Goal: Register for event/course

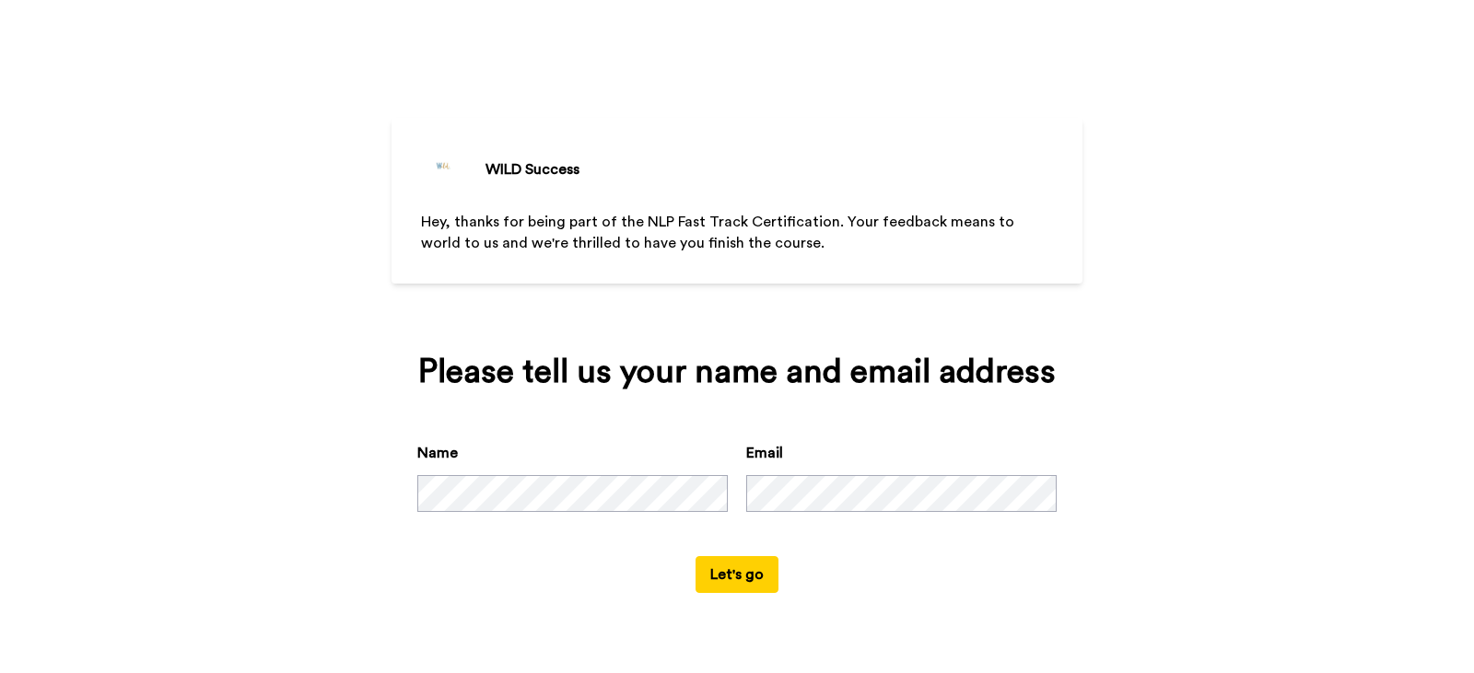
click at [729, 574] on button "Let's go" at bounding box center [736, 574] width 83 height 37
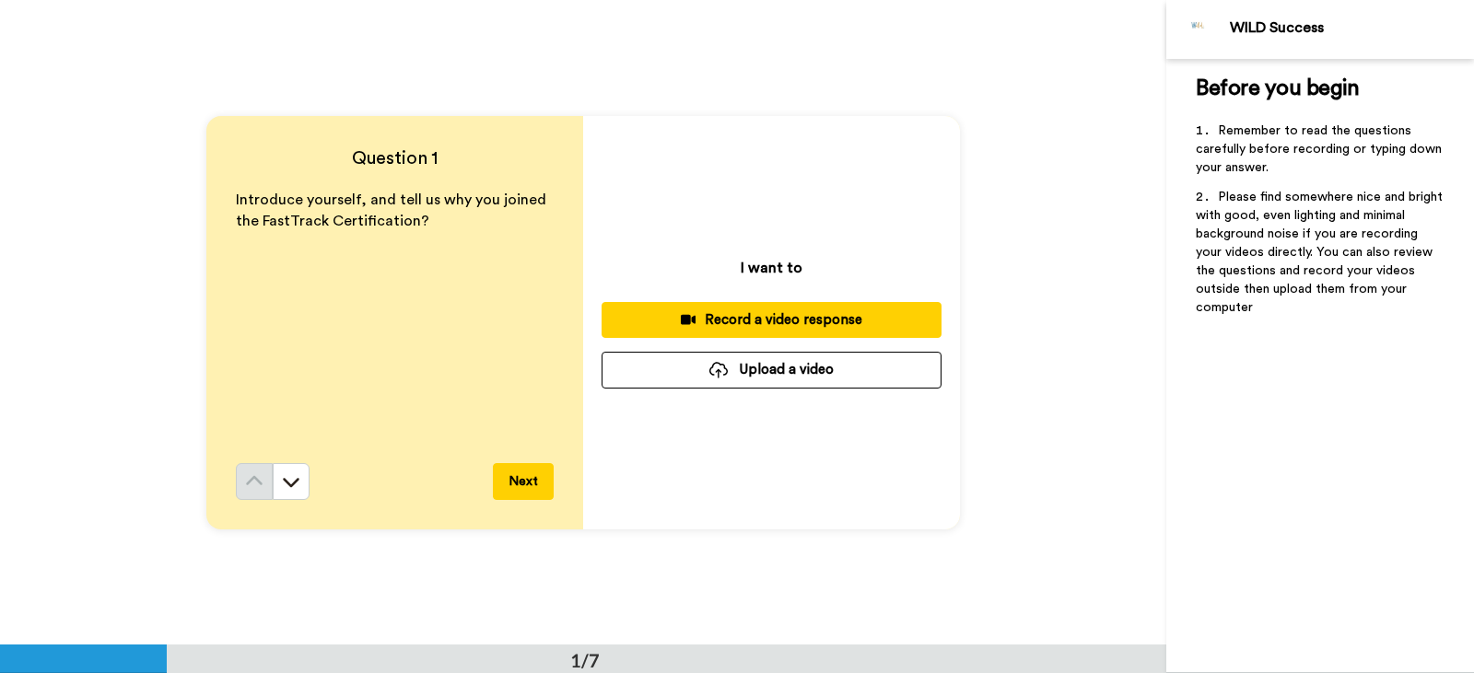
click at [521, 473] on button "Next" at bounding box center [523, 481] width 61 height 37
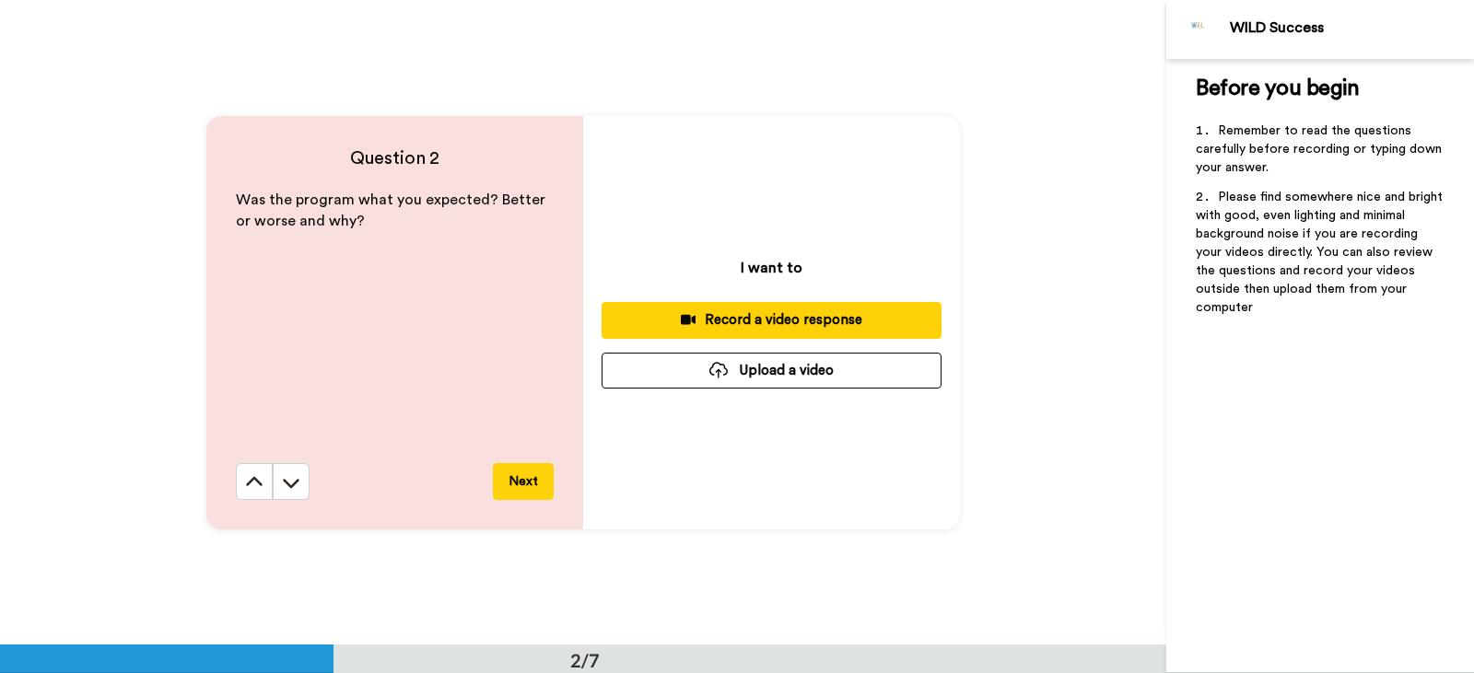
scroll to position [646, 0]
click at [731, 310] on div "Record a video response" at bounding box center [771, 318] width 310 height 19
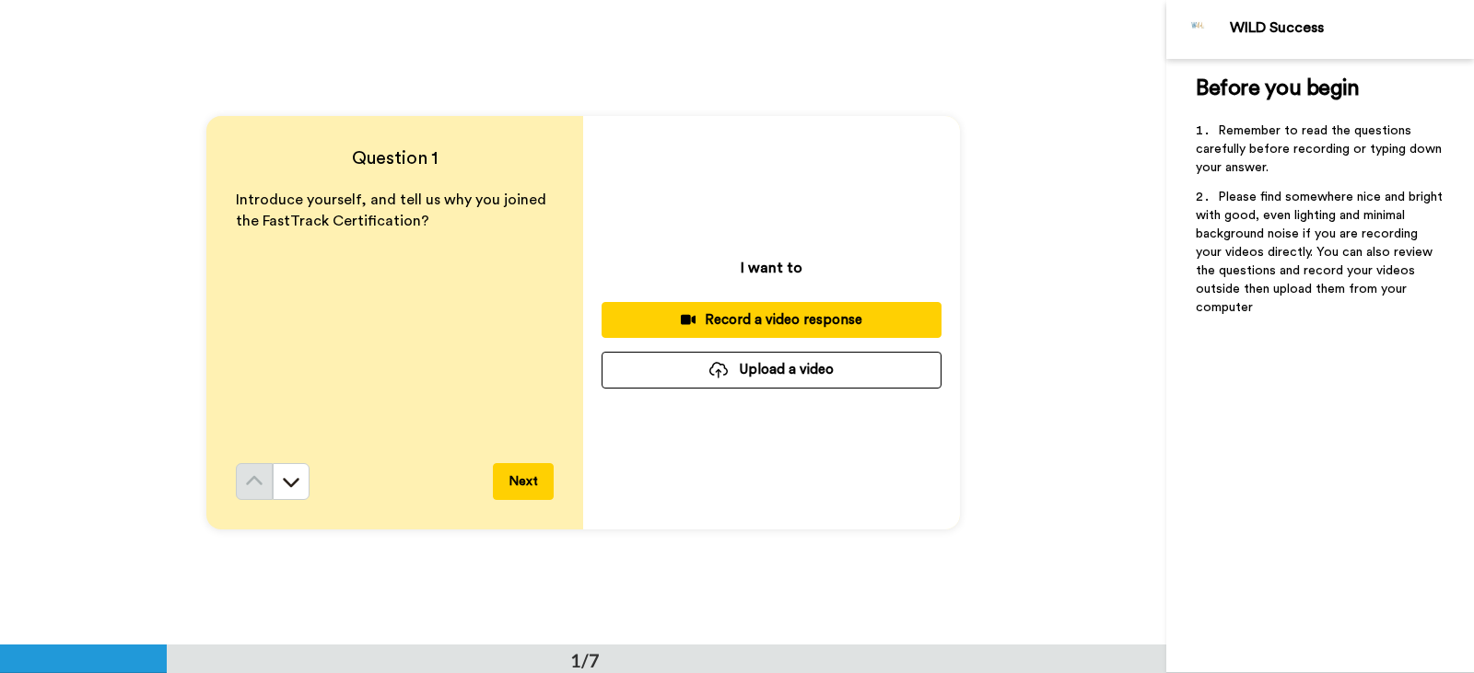
click at [722, 322] on div "Record a video response" at bounding box center [771, 319] width 310 height 19
click at [531, 484] on button "Next" at bounding box center [523, 481] width 61 height 37
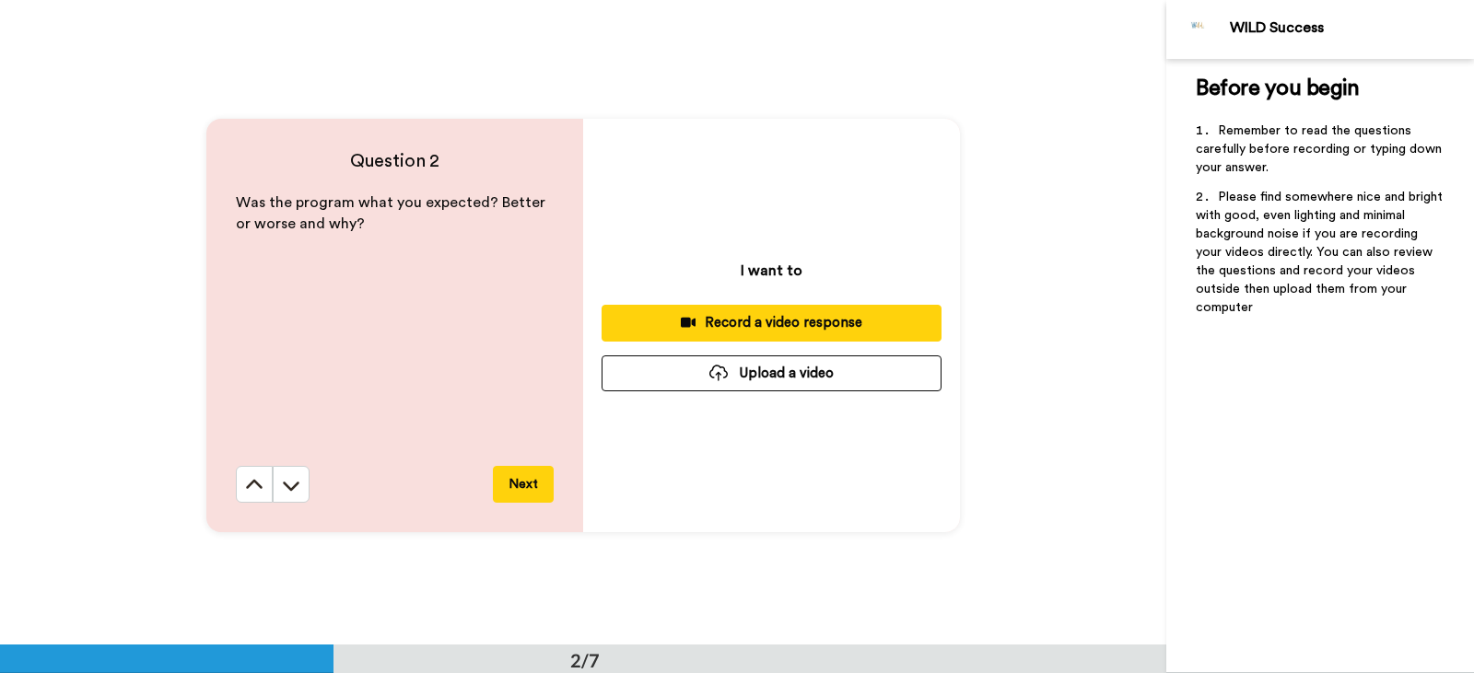
scroll to position [646, 0]
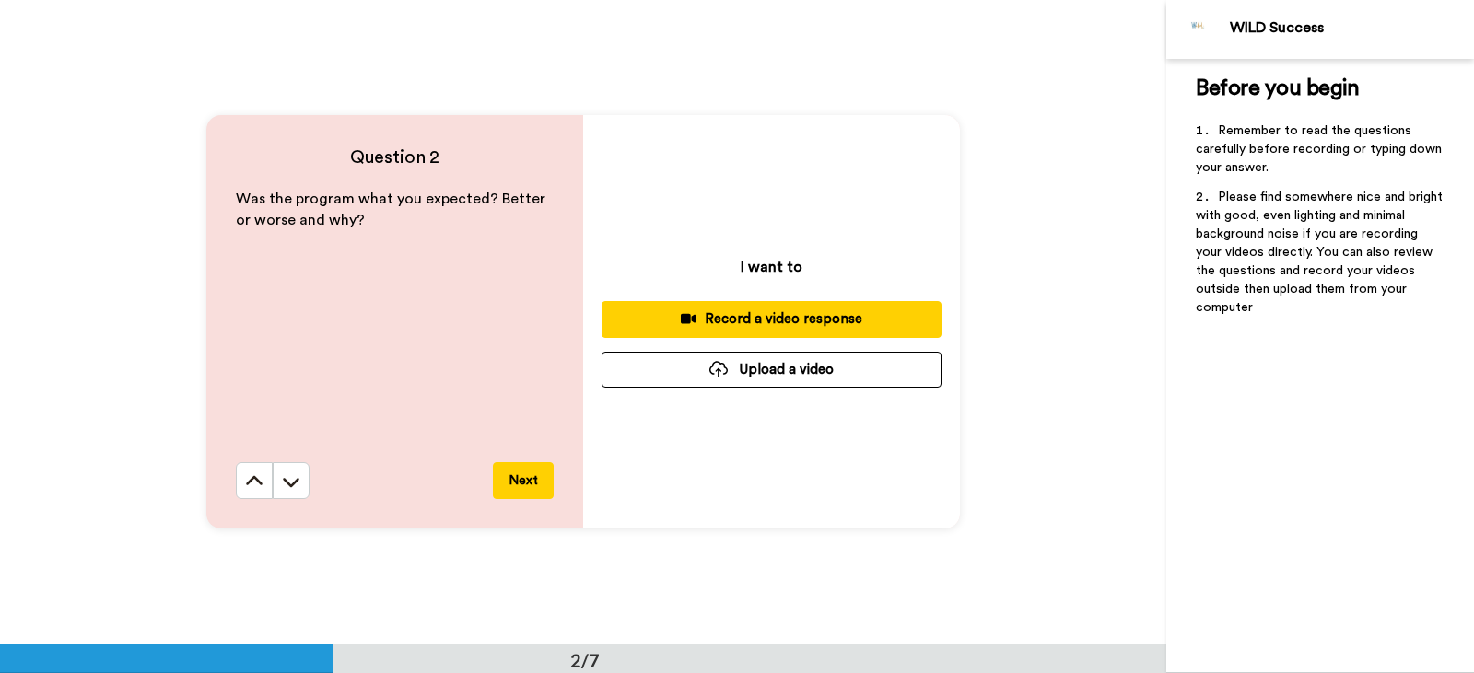
click at [525, 484] on button "Next" at bounding box center [523, 480] width 61 height 37
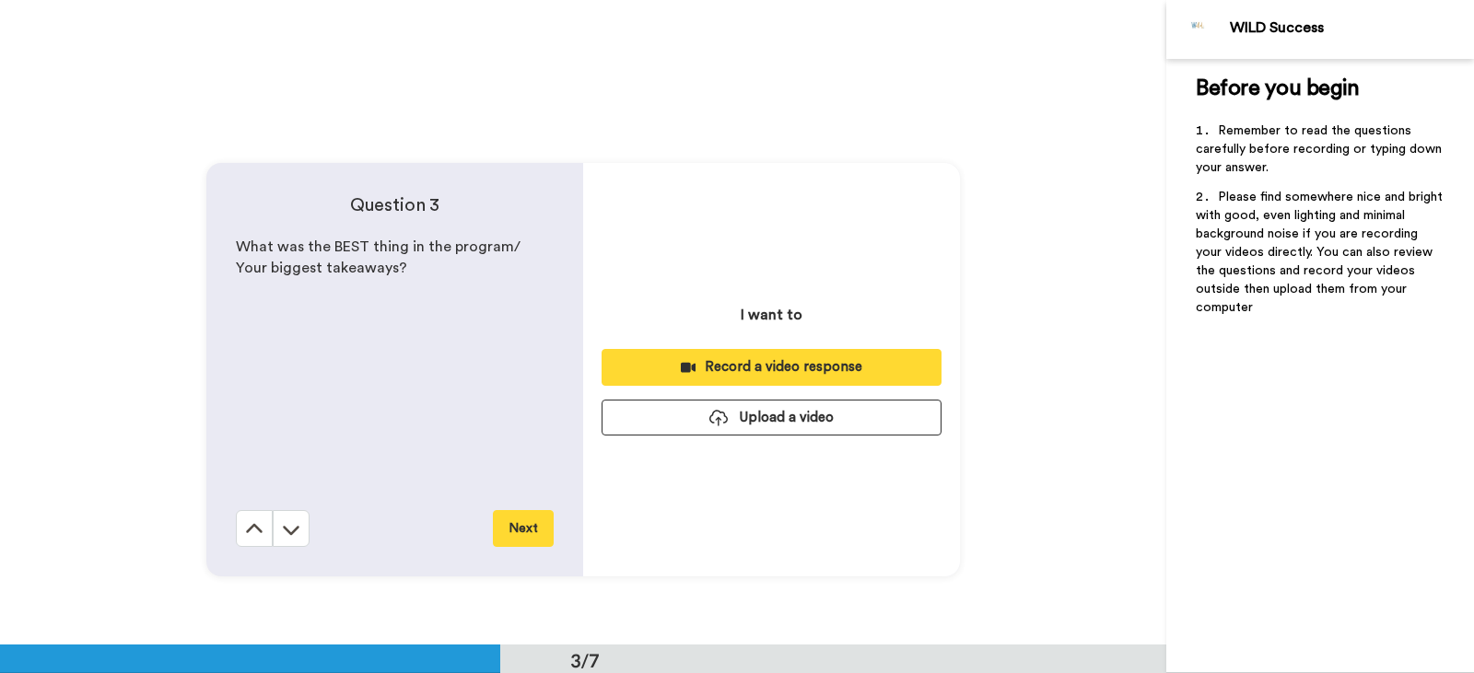
scroll to position [1290, 0]
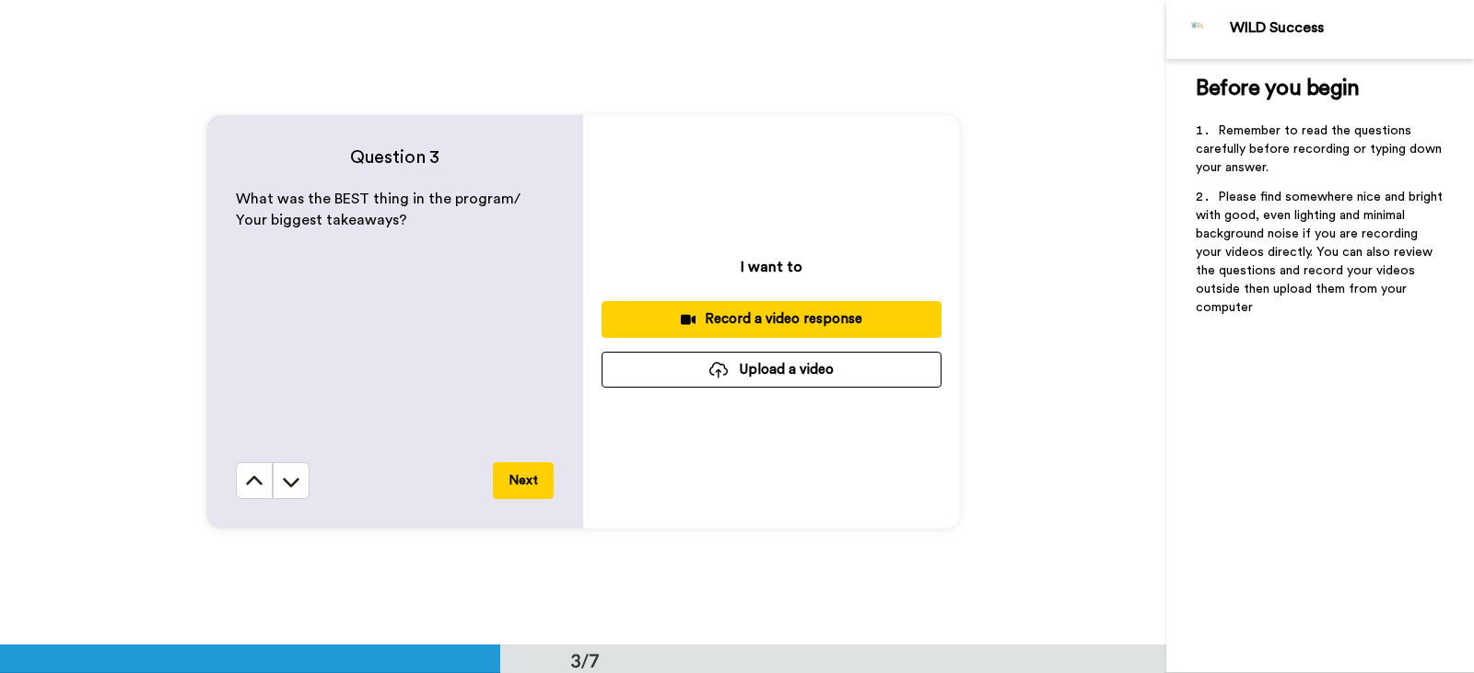
click at [525, 484] on button "Next" at bounding box center [523, 480] width 61 height 37
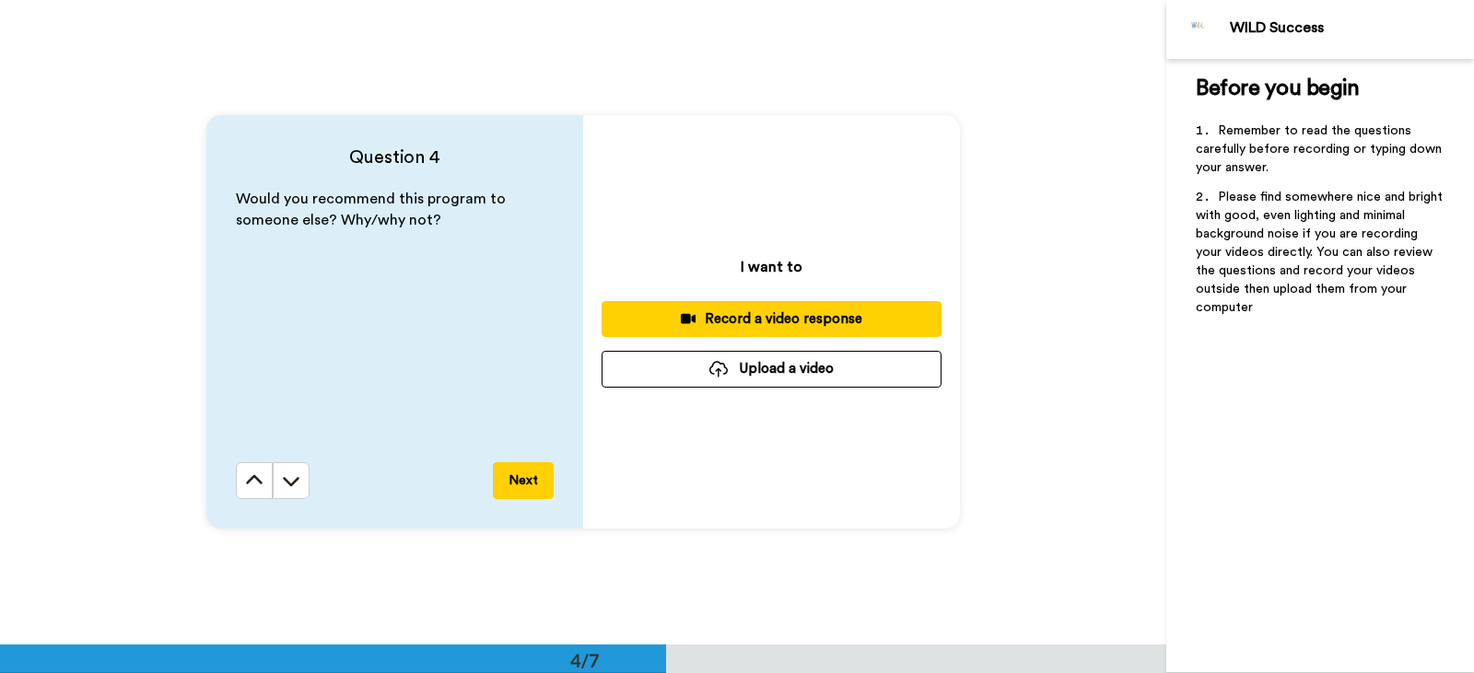
click at [525, 484] on button "Next" at bounding box center [523, 480] width 61 height 37
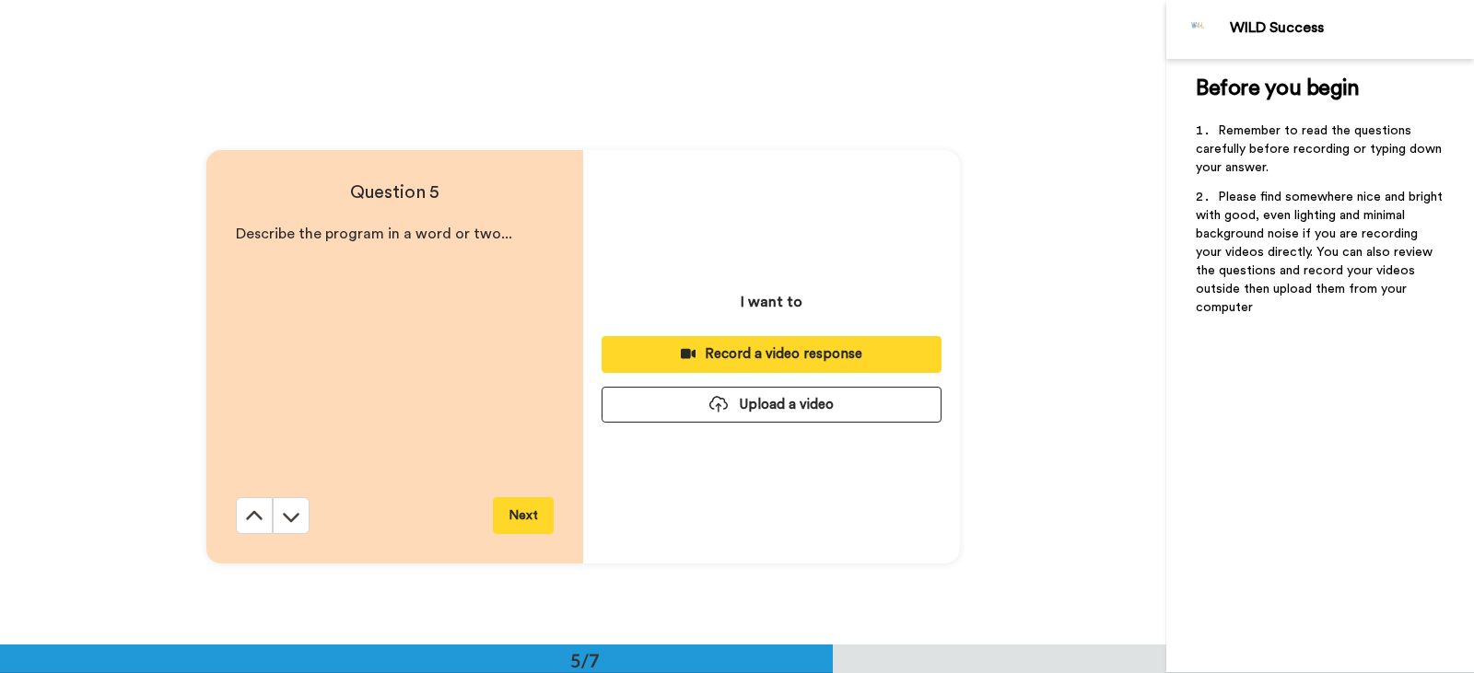
scroll to position [2581, 0]
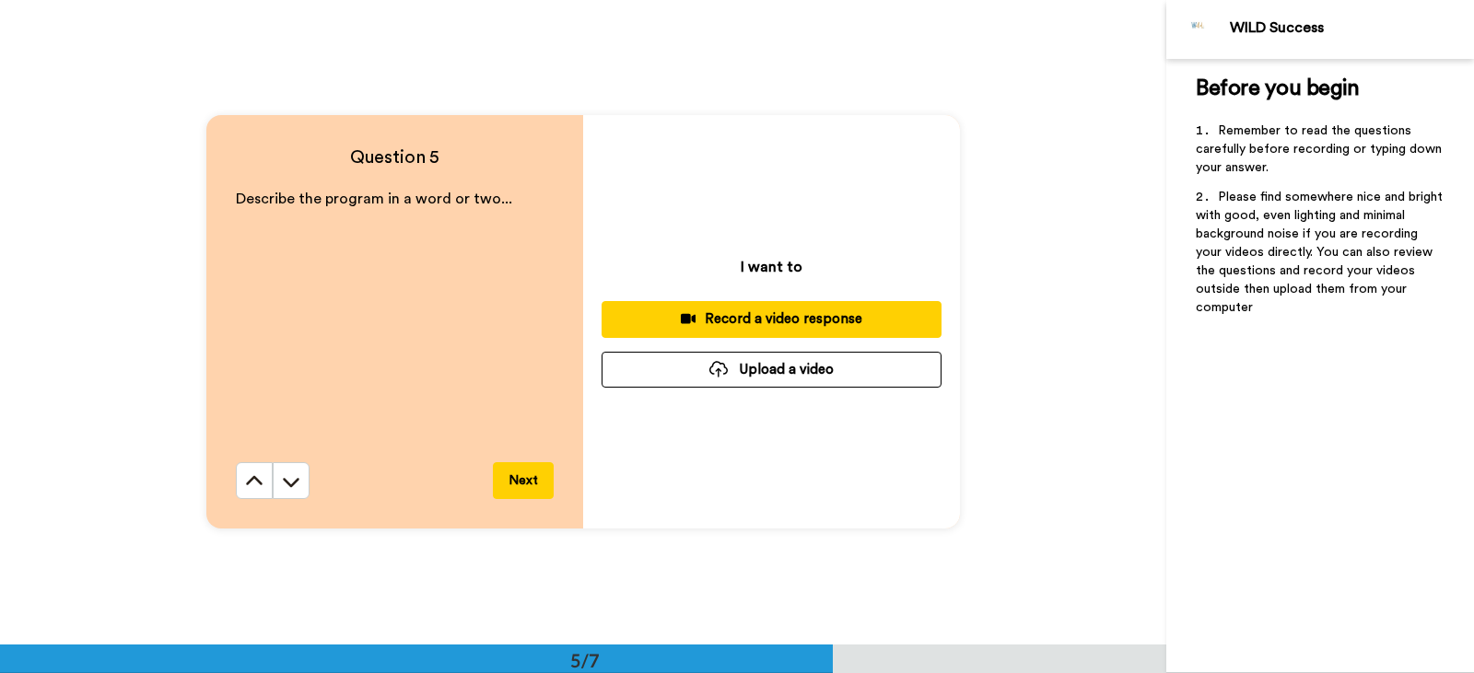
click at [525, 484] on button "Next" at bounding box center [523, 480] width 61 height 37
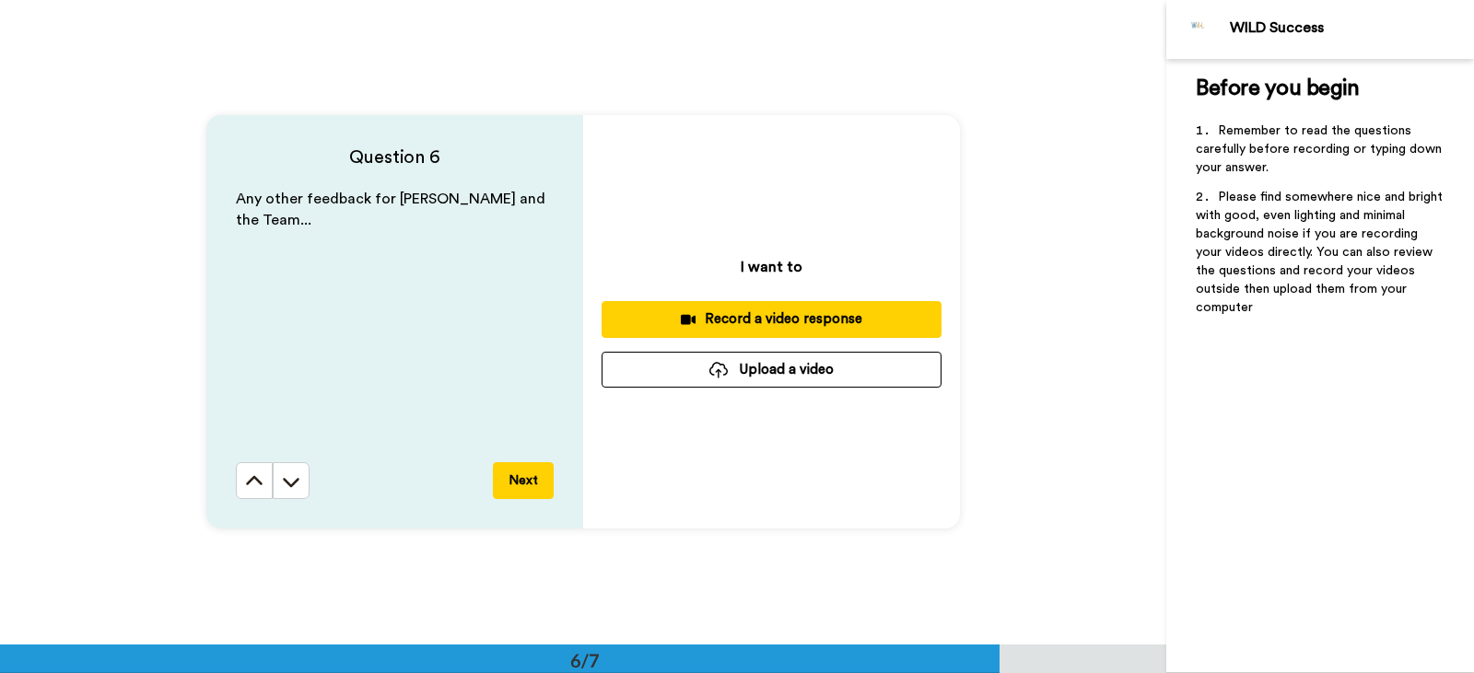
click at [525, 484] on button "Next" at bounding box center [523, 480] width 61 height 37
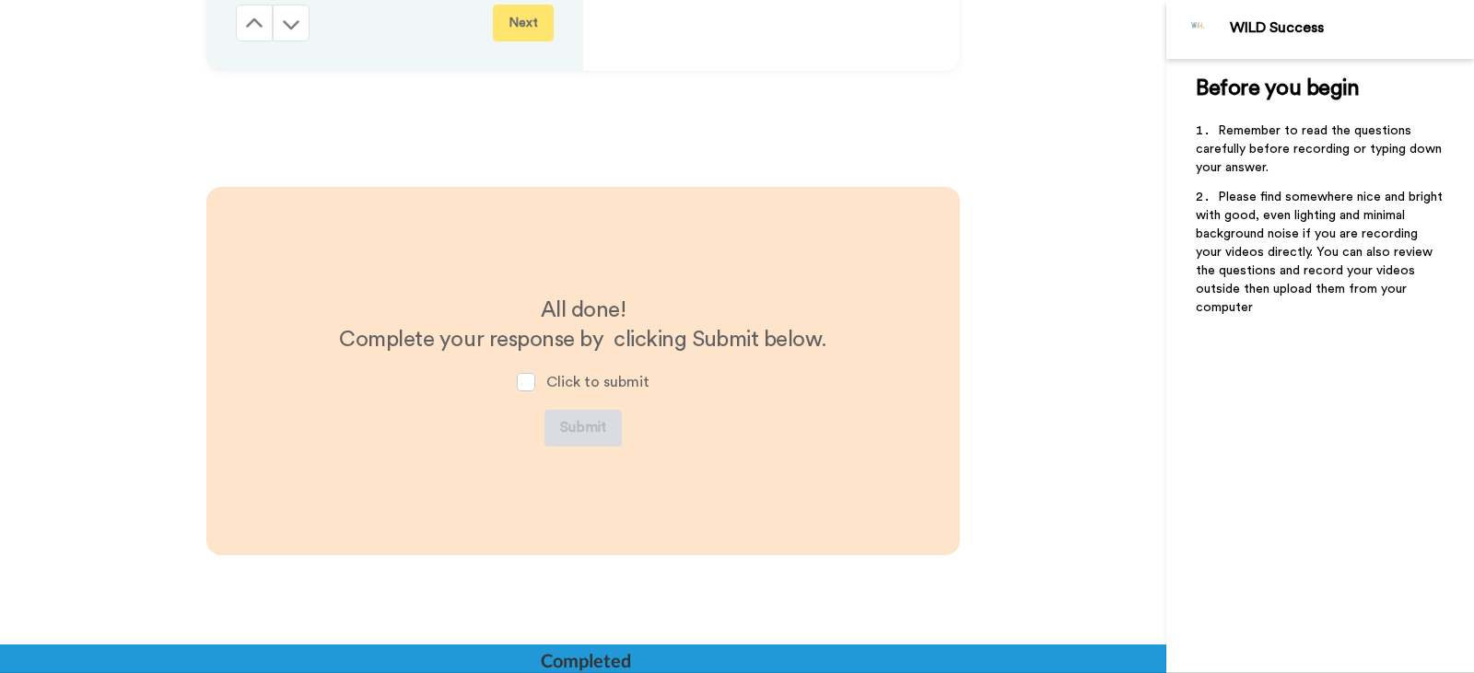
scroll to position [3732, 0]
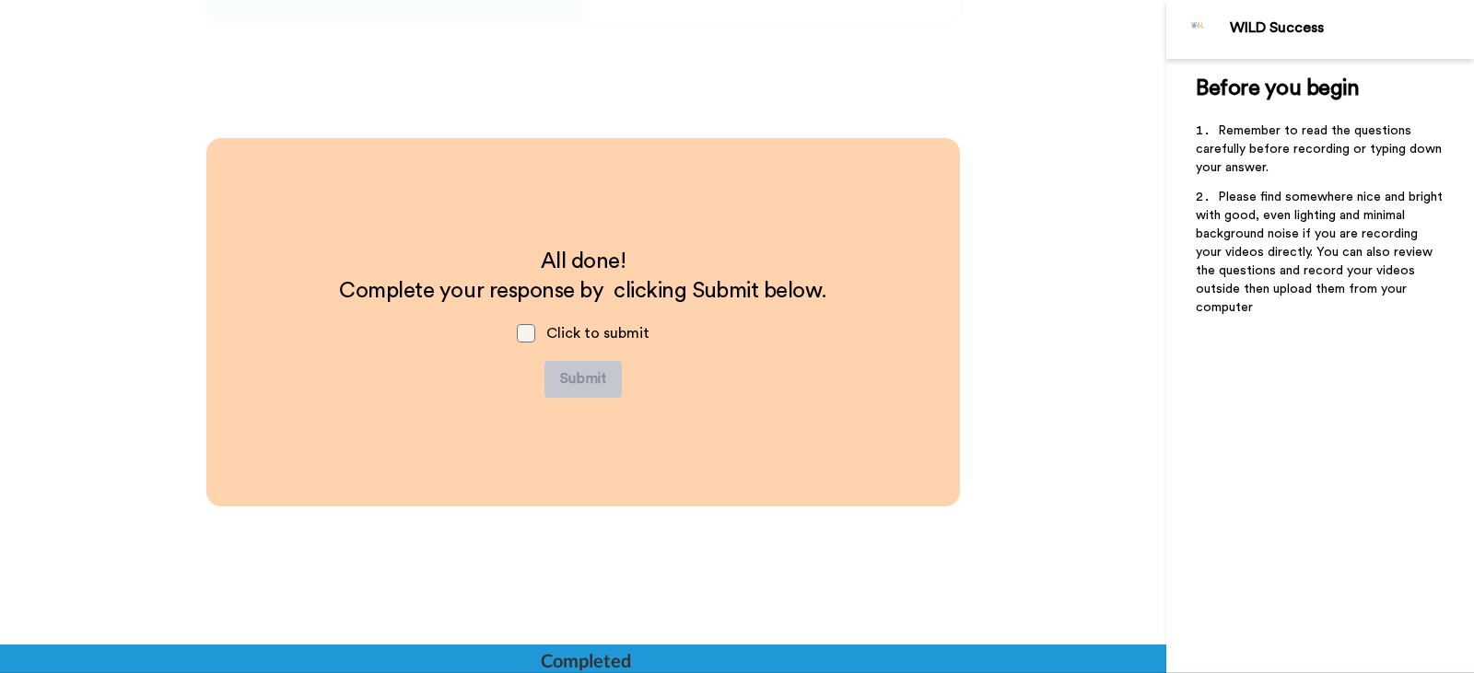
click at [528, 332] on span at bounding box center [526, 333] width 18 height 18
click at [524, 326] on span at bounding box center [526, 333] width 18 height 18
click at [526, 327] on span at bounding box center [526, 333] width 18 height 18
